Goal: Task Accomplishment & Management: Use online tool/utility

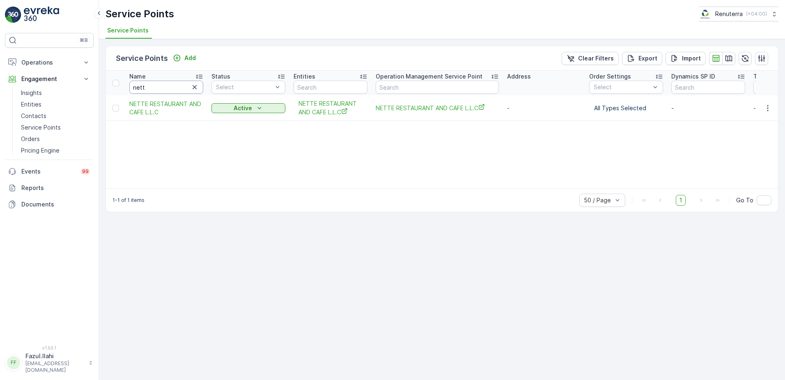
click at [148, 85] on input "nett" at bounding box center [166, 87] width 74 height 13
drag, startPoint x: 0, startPoint y: 0, endPoint x: 148, endPoint y: 85, distance: 171.1
click at [148, 85] on input "nett" at bounding box center [166, 87] width 74 height 13
type input "Deco"
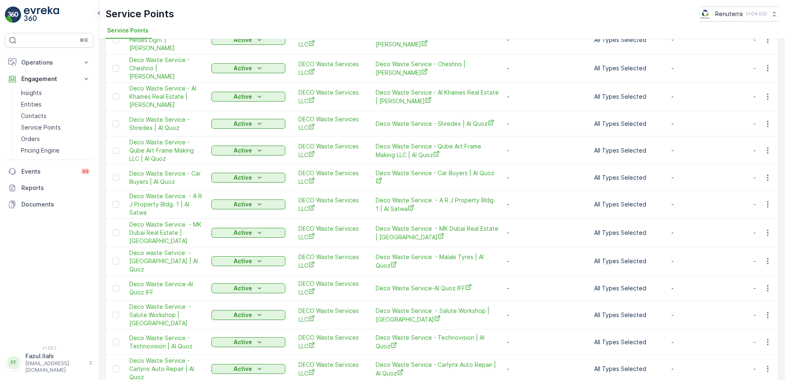
scroll to position [362, 0]
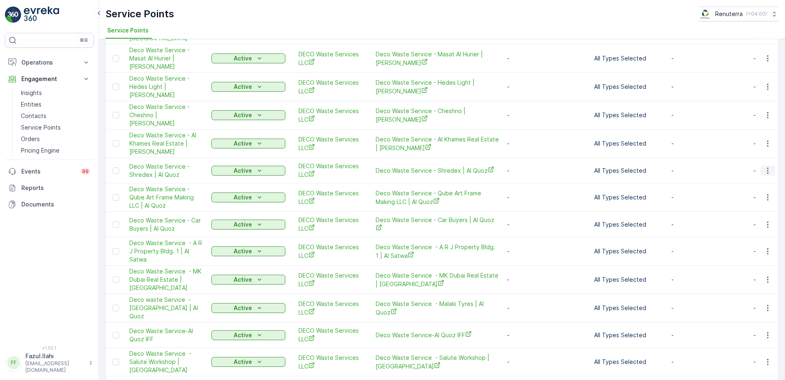
click at [768, 166] on icon "button" at bounding box center [768, 170] width 8 height 8
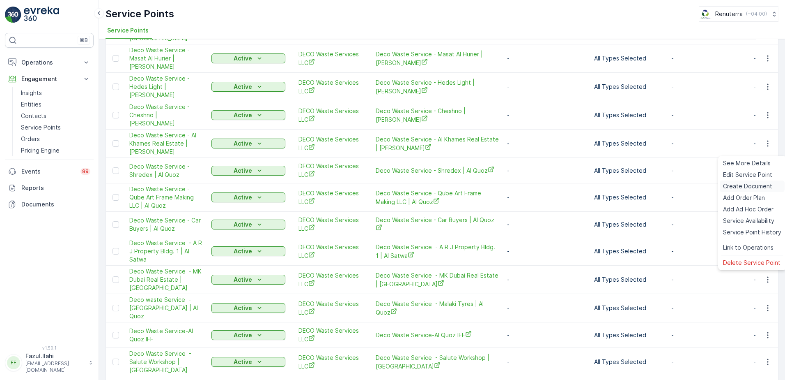
click at [742, 187] on span "Create Document" at bounding box center [747, 186] width 49 height 8
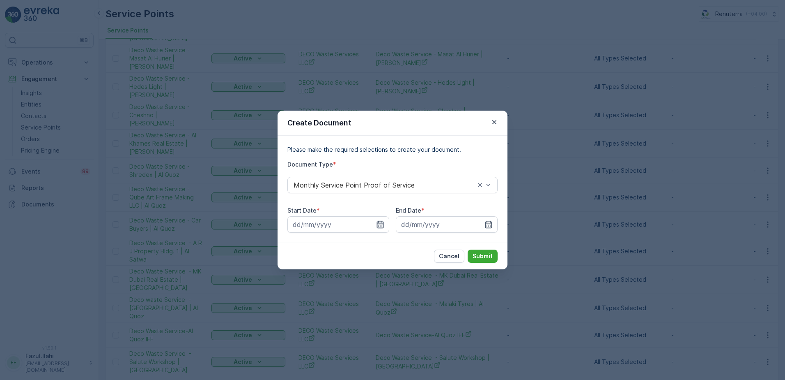
click at [382, 223] on icon "button" at bounding box center [380, 224] width 8 height 8
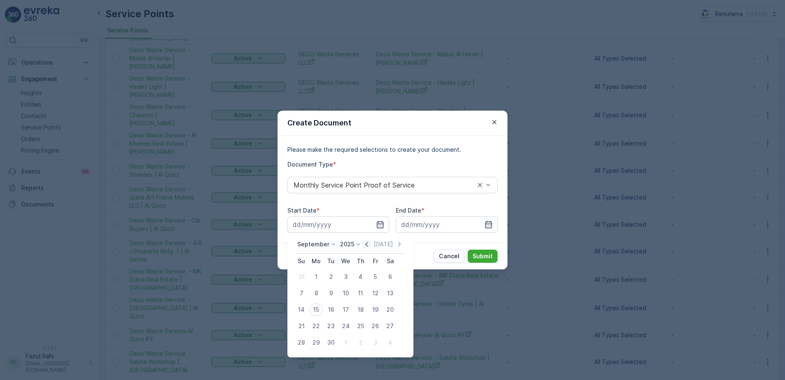
click at [366, 245] on icon "button" at bounding box center [367, 244] width 8 height 8
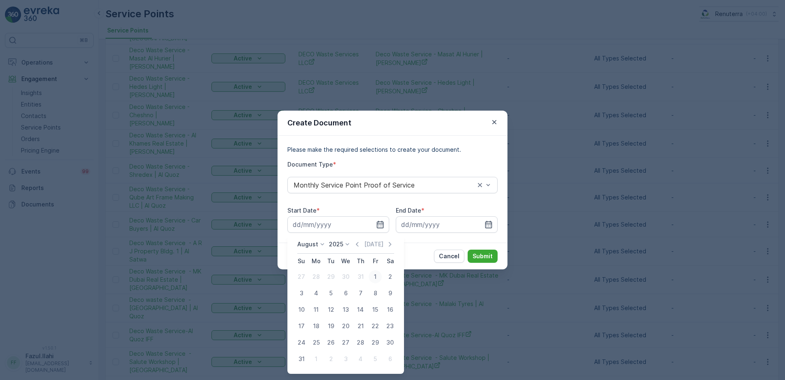
click at [374, 276] on div "1" at bounding box center [375, 276] width 13 height 13
type input "01.08.2025"
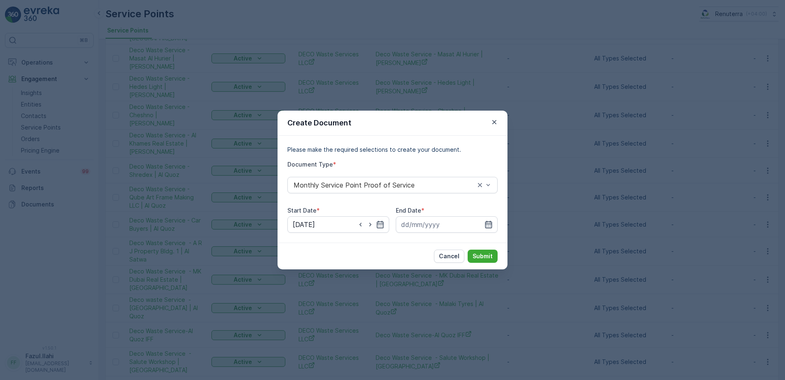
click at [486, 226] on icon "button" at bounding box center [489, 224] width 7 height 7
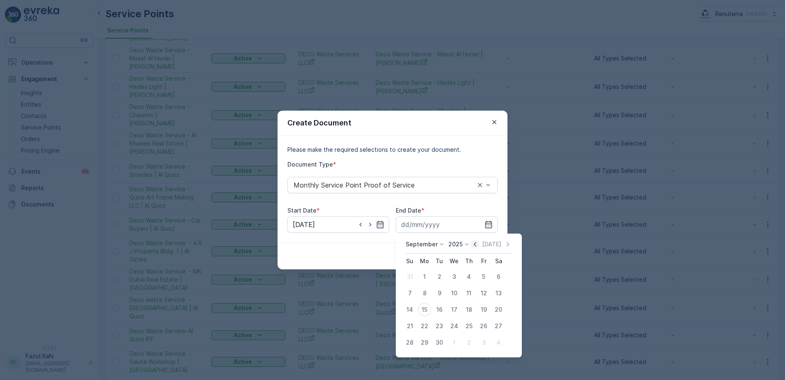
click at [475, 244] on icon "button" at bounding box center [475, 244] width 8 height 8
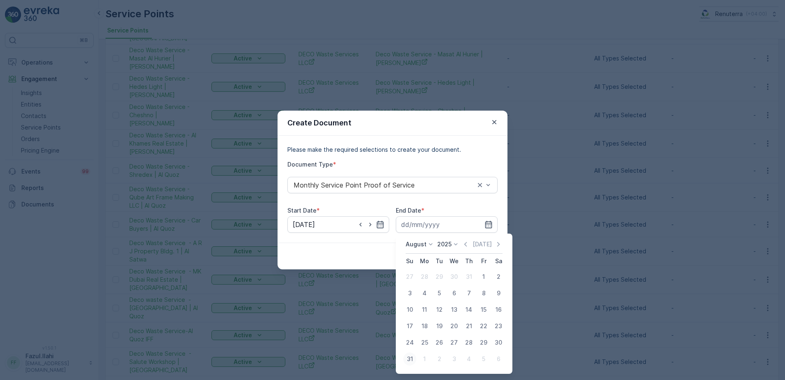
click at [408, 361] on div "31" at bounding box center [409, 358] width 13 height 13
type input "31.08.2025"
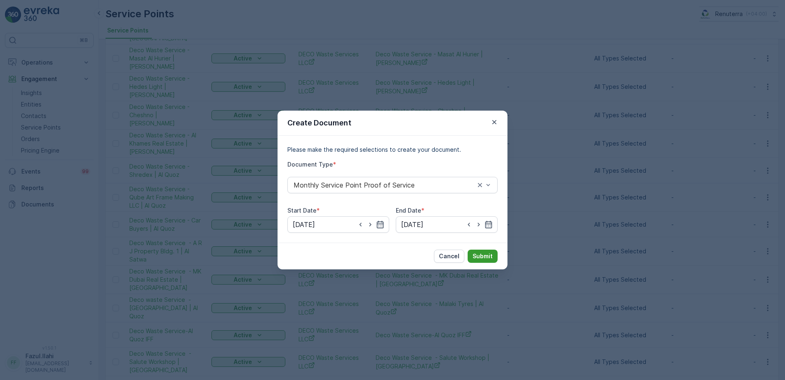
click at [488, 257] on p "Submit" at bounding box center [483, 256] width 20 height 8
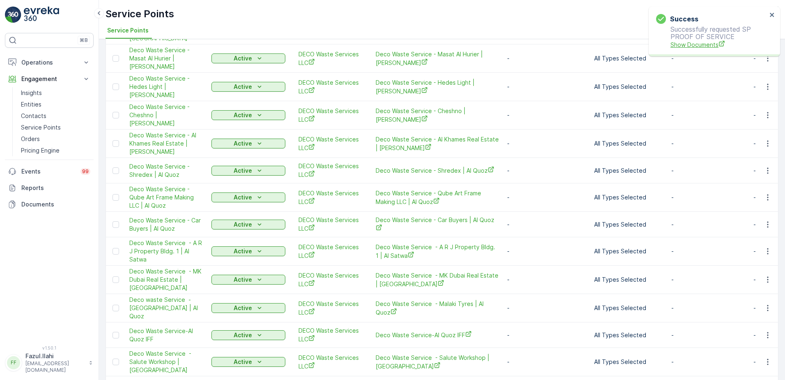
click at [695, 47] on span "Show Documents" at bounding box center [719, 44] width 97 height 9
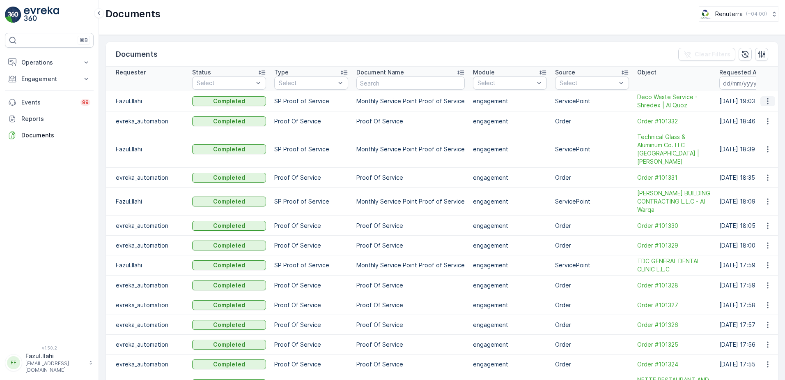
click at [768, 101] on icon "button" at bounding box center [768, 101] width 8 height 8
click at [762, 112] on span "See Details" at bounding box center [766, 113] width 32 height 8
